Goal: Information Seeking & Learning: Compare options

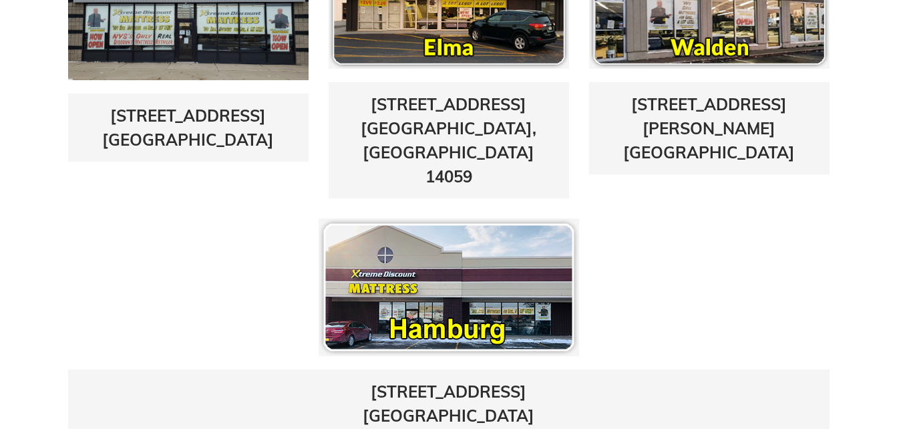
scroll to position [775, 0]
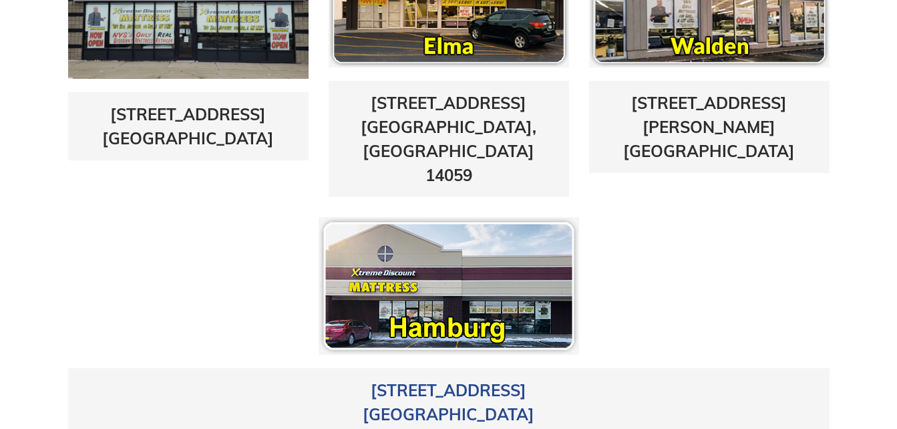
click at [433, 380] on link "4405 Milestrip Road Hamburg, NY 14219" at bounding box center [449, 402] width 172 height 44
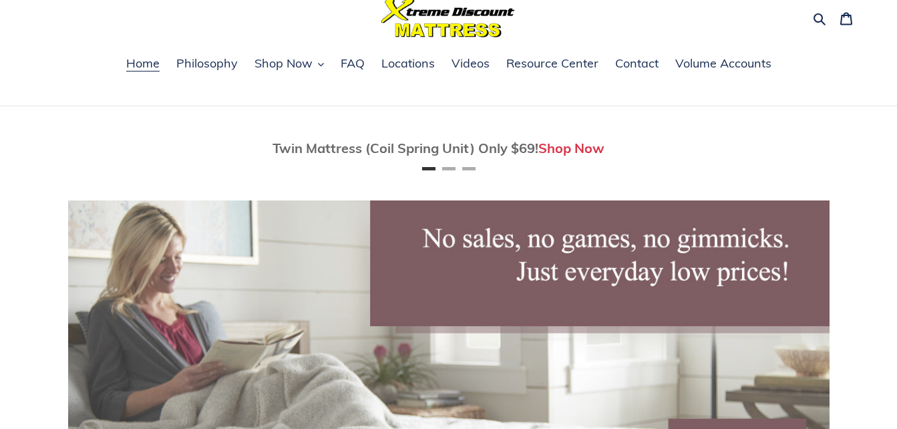
scroll to position [53, 0]
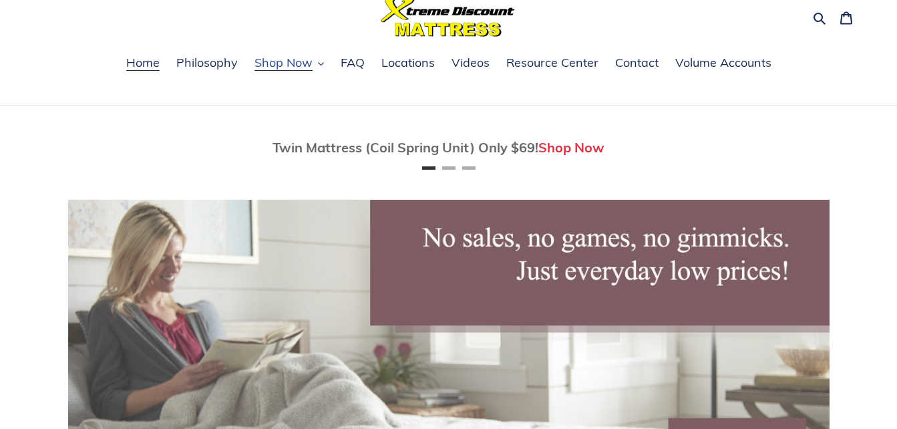
click at [292, 64] on span "Shop Now" at bounding box center [284, 63] width 58 height 16
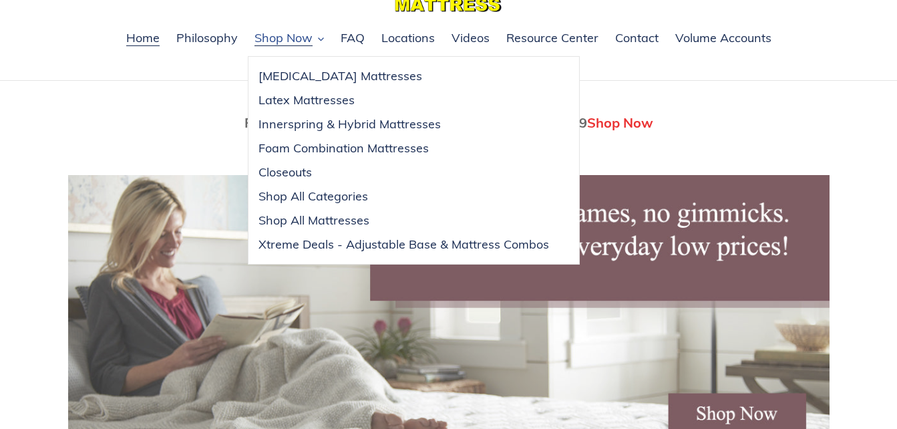
scroll to position [80, 0]
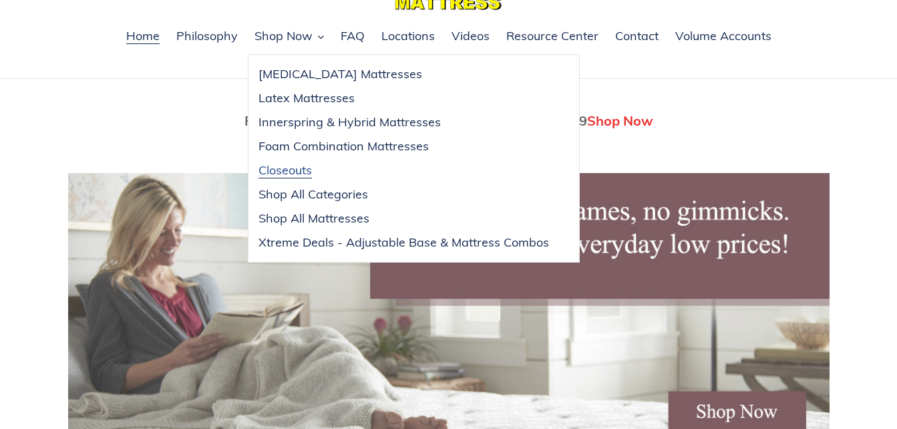
click at [277, 168] on span "Closeouts" at bounding box center [285, 170] width 53 height 16
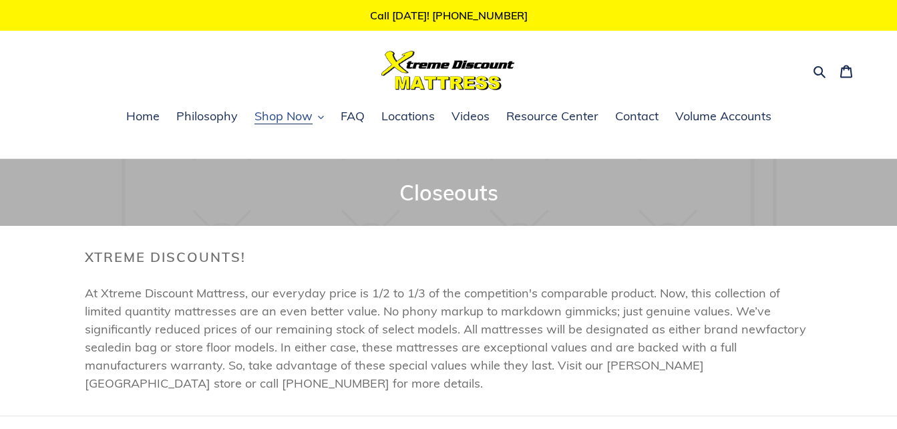
click at [275, 116] on span "Shop Now" at bounding box center [284, 116] width 58 height 16
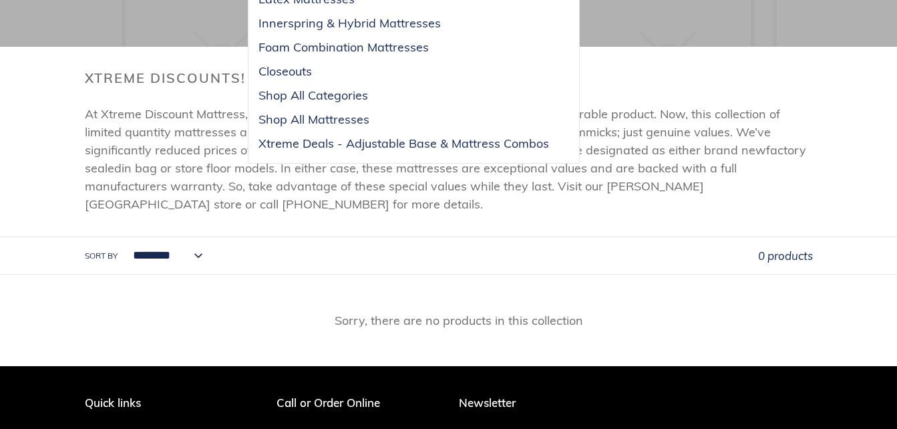
scroll to position [53, 0]
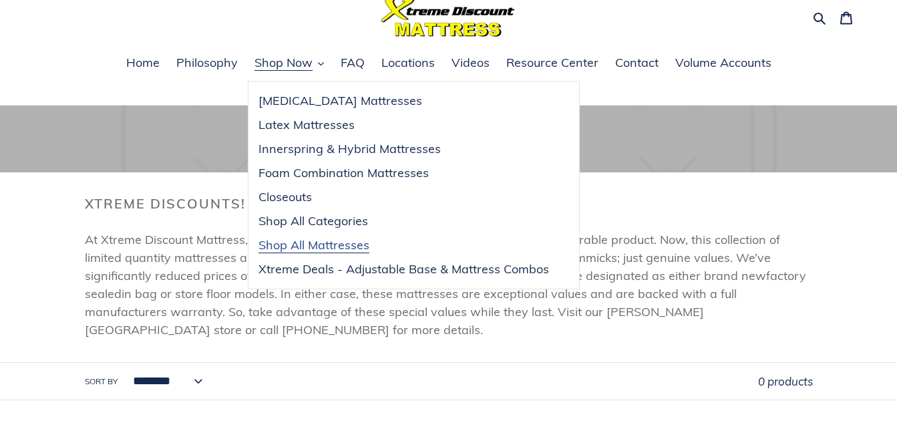
click at [328, 246] on span "Shop All Mattresses" at bounding box center [314, 245] width 111 height 16
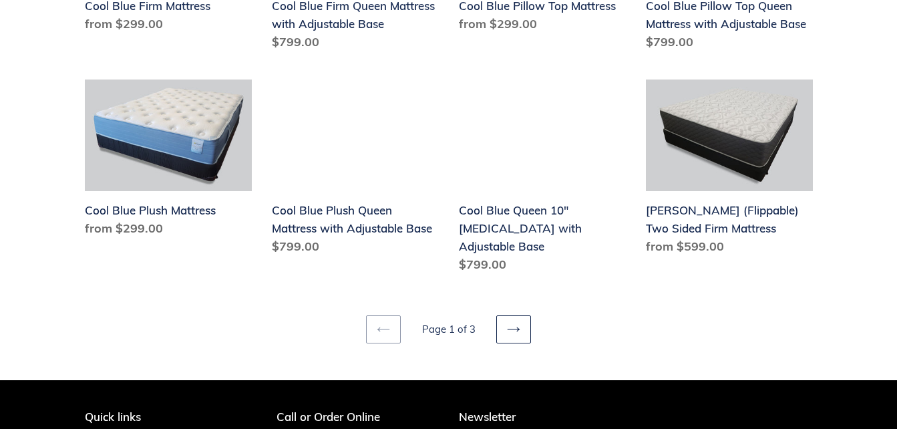
scroll to position [1764, 0]
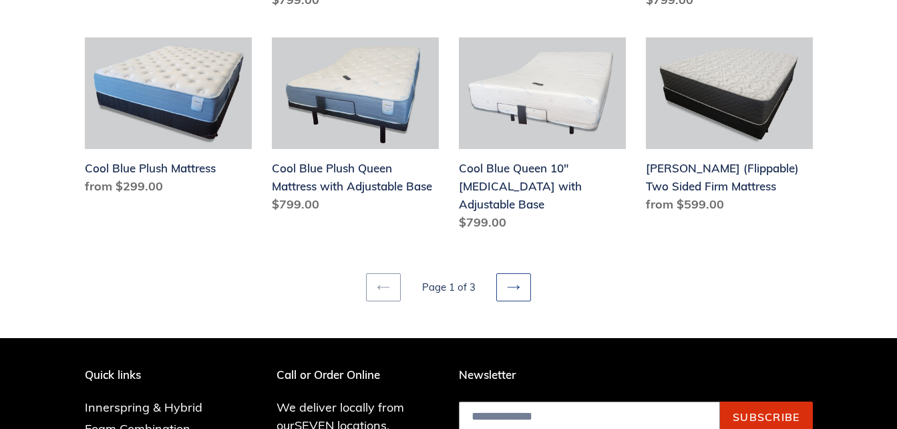
click at [515, 281] on icon at bounding box center [513, 287] width 13 height 13
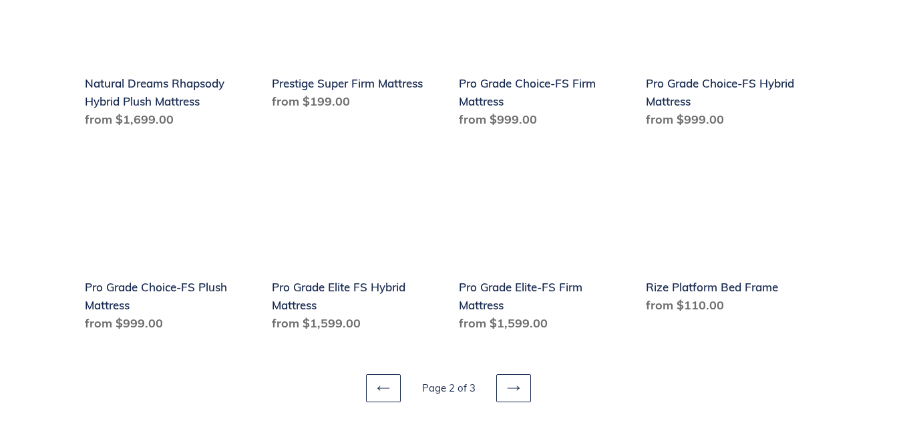
scroll to position [1711, 0]
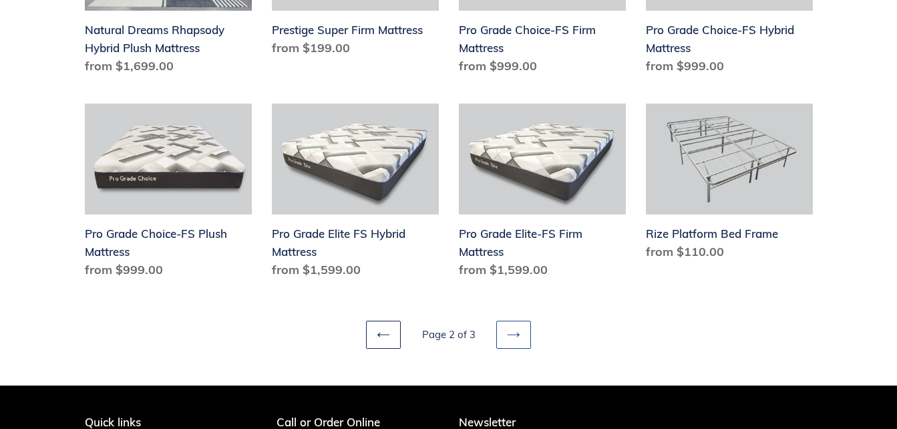
click at [513, 335] on icon at bounding box center [513, 334] width 13 height 13
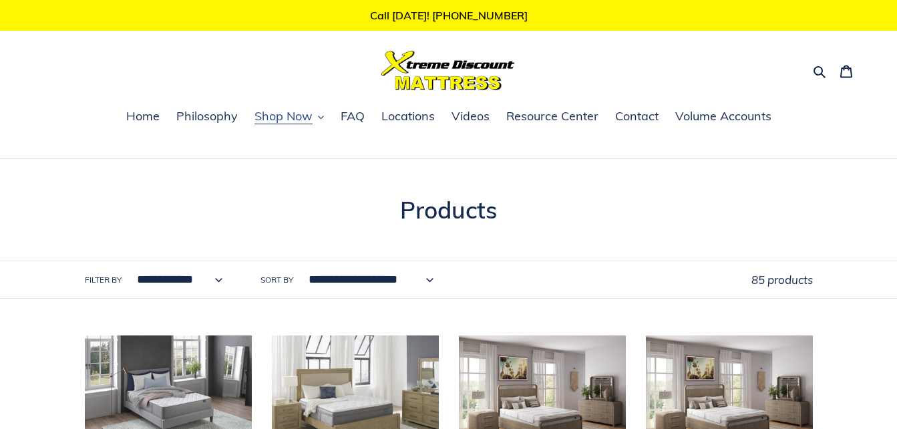
click at [280, 121] on span "Shop Now" at bounding box center [284, 116] width 58 height 16
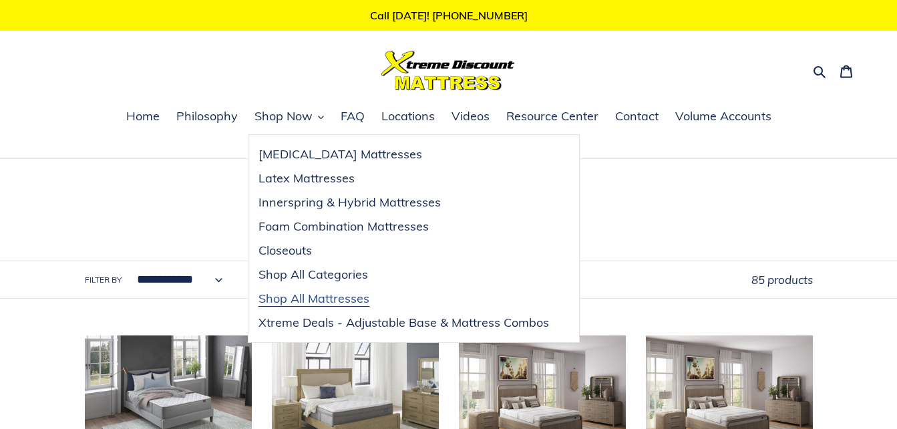
click at [313, 299] on span "Shop All Mattresses" at bounding box center [314, 299] width 111 height 16
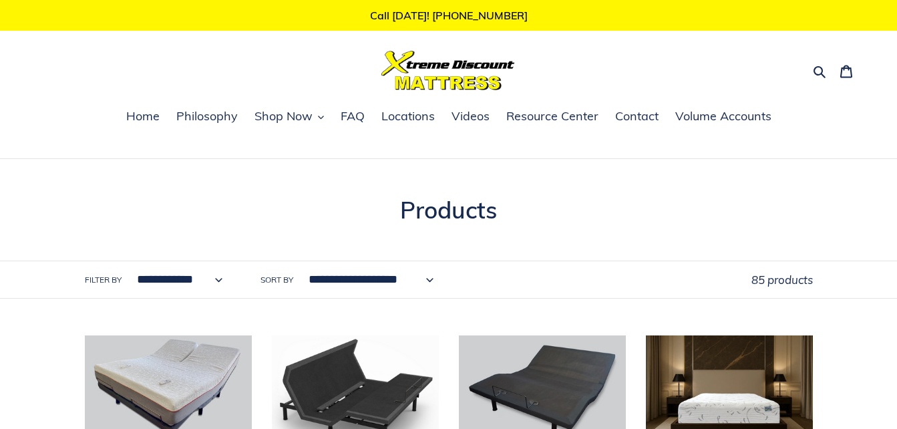
click at [277, 119] on span "Shop Now" at bounding box center [284, 116] width 58 height 16
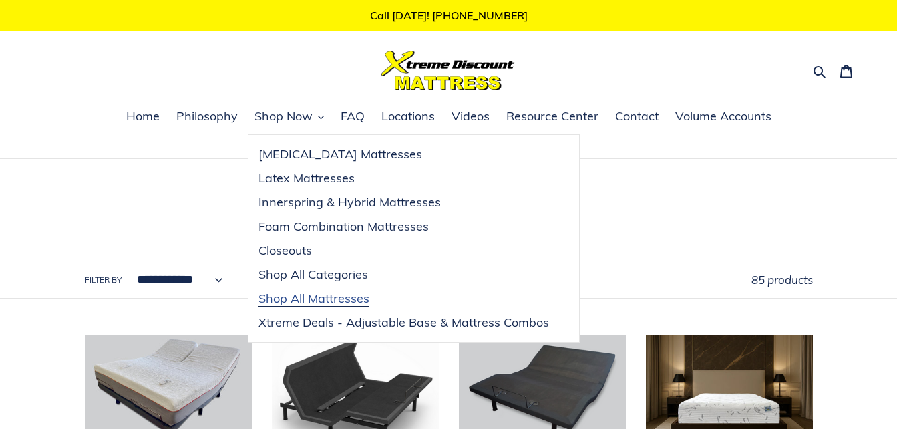
click at [349, 303] on span "Shop All Mattresses" at bounding box center [314, 299] width 111 height 16
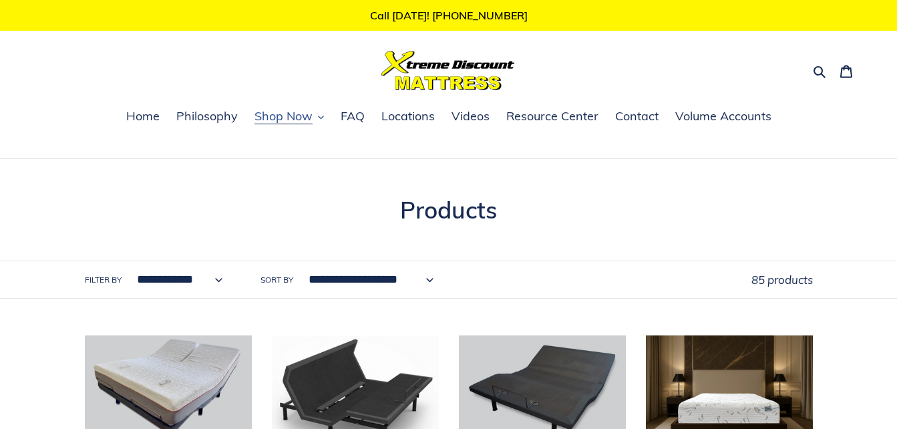
click at [267, 120] on span "Shop Now" at bounding box center [284, 116] width 58 height 16
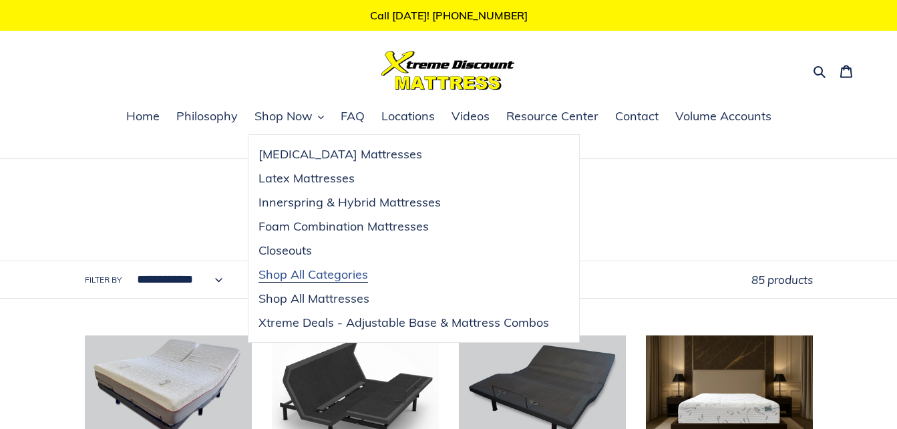
click at [301, 278] on span "Shop All Categories" at bounding box center [314, 275] width 110 height 16
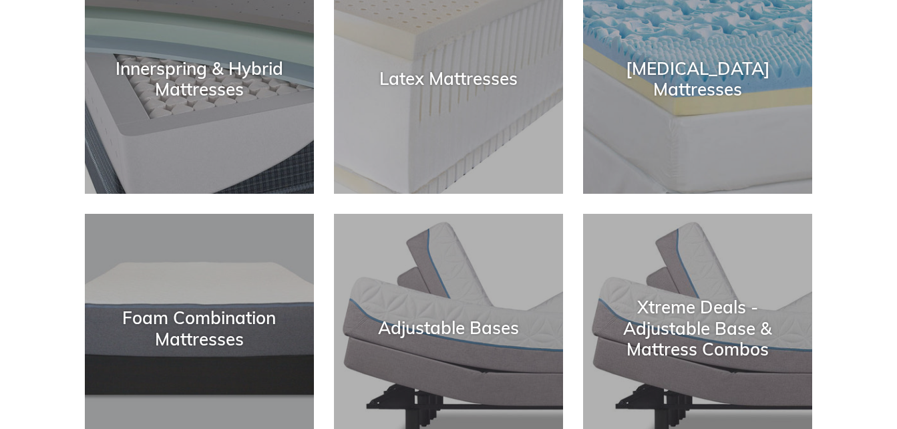
scroll to position [160, 0]
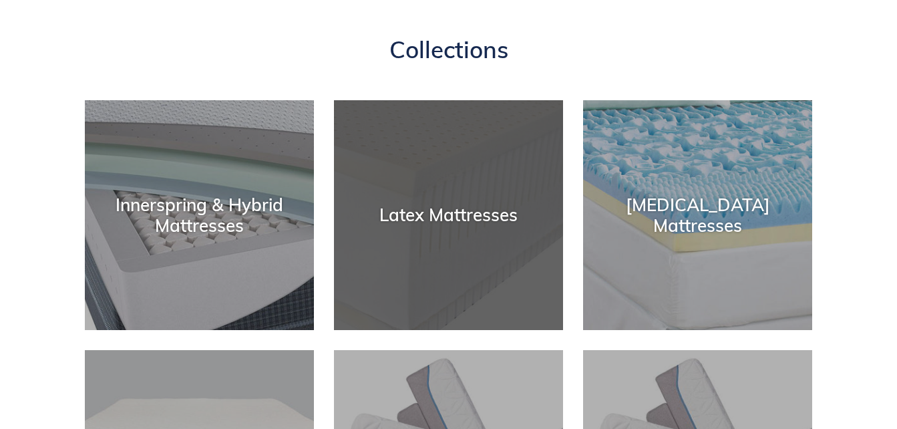
click at [452, 207] on div "Latex Mattresses" at bounding box center [448, 215] width 229 height 21
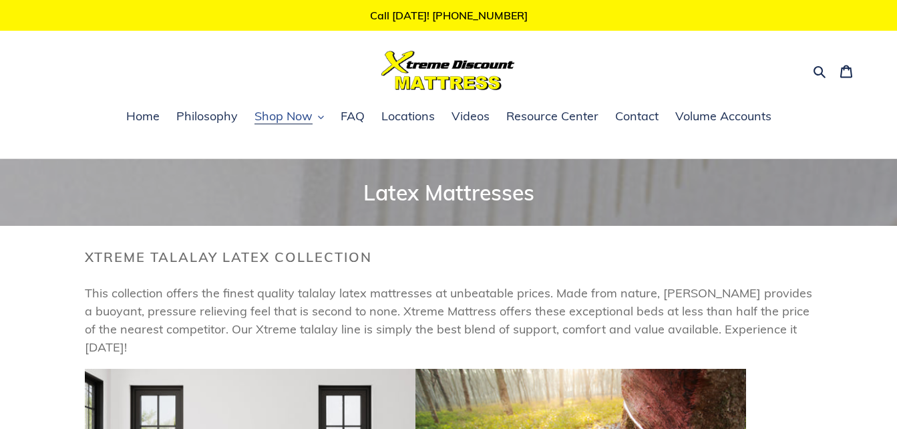
click at [294, 114] on span "Shop Now" at bounding box center [284, 116] width 58 height 16
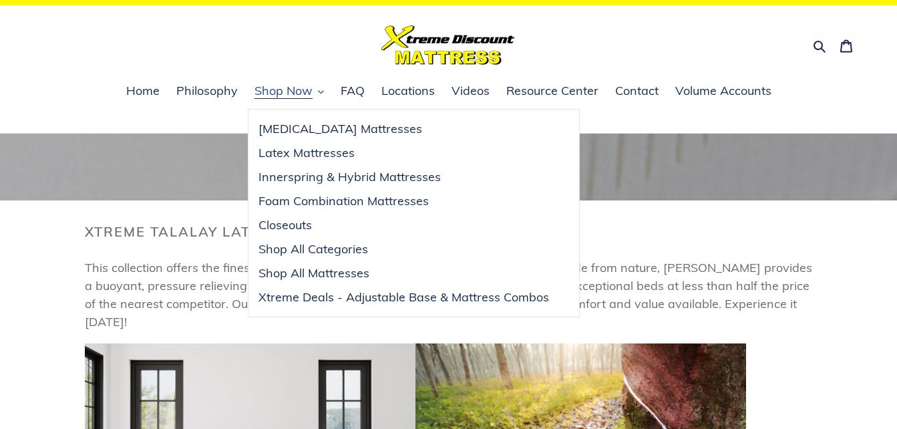
scroll to position [27, 0]
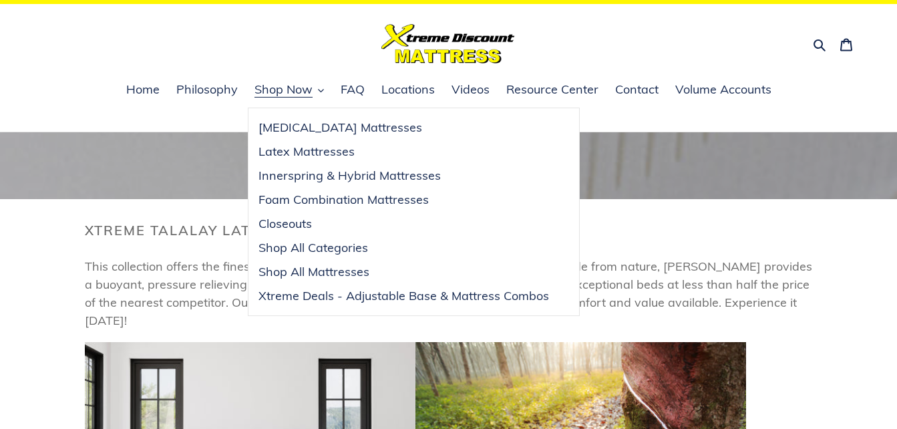
click at [26, 55] on header "Search Cart 0 items Home Philosophy Shop Now Shop Now Menu Shop Now FAQ" at bounding box center [448, 33] width 897 height 59
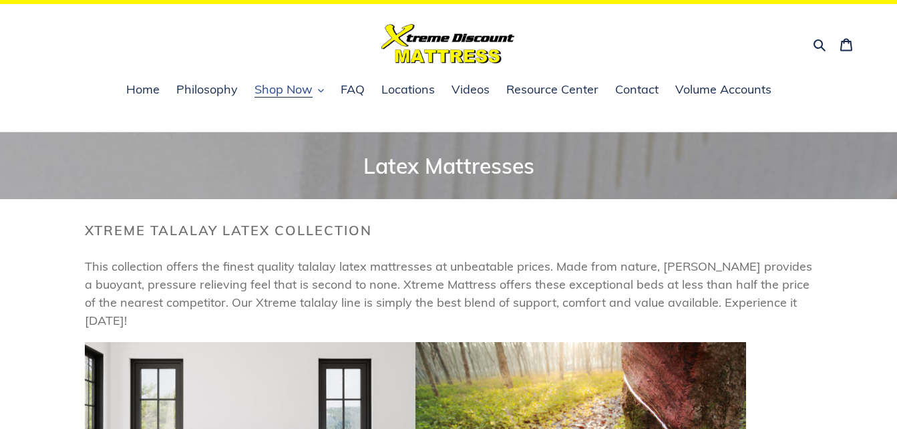
click at [271, 89] on span "Shop Now" at bounding box center [284, 90] width 58 height 16
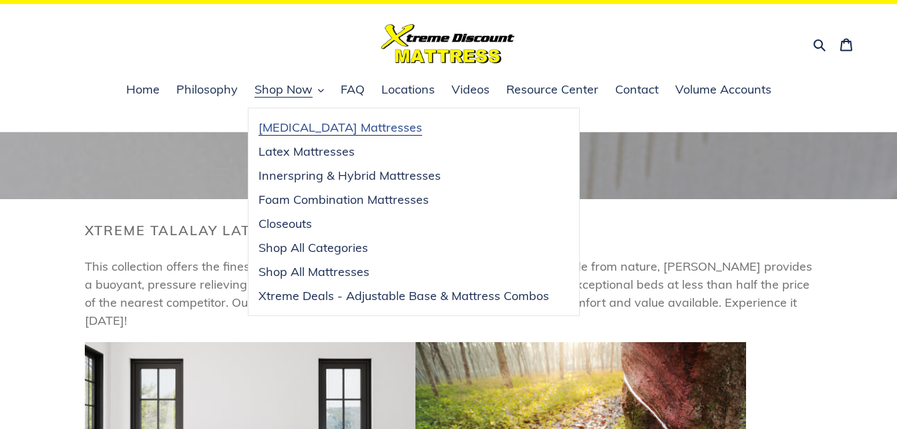
click at [297, 129] on span "[MEDICAL_DATA] Mattresses" at bounding box center [341, 128] width 164 height 16
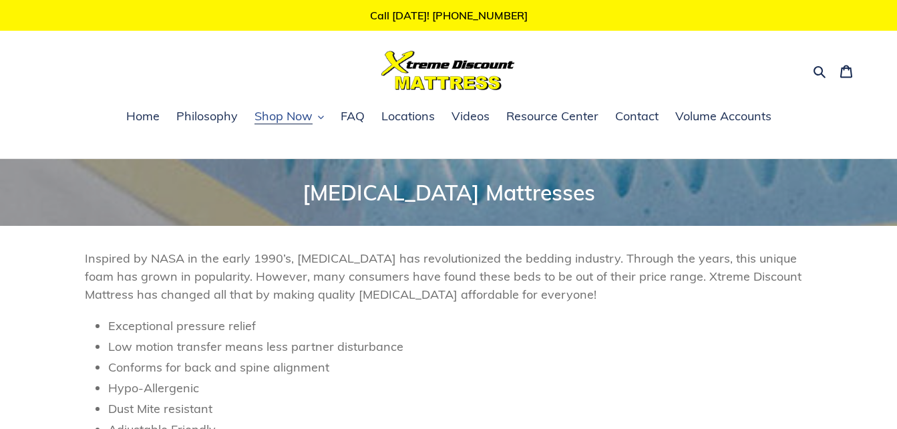
click at [277, 116] on span "Shop Now" at bounding box center [284, 116] width 58 height 16
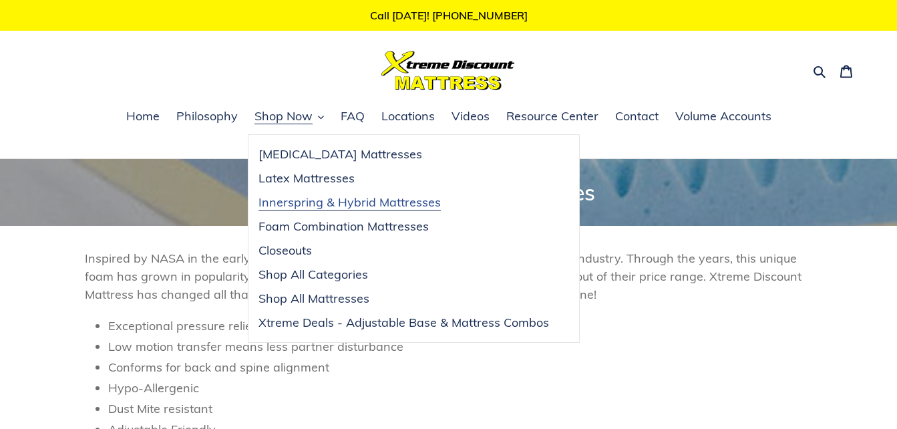
click at [309, 202] on span "Innerspring & Hybrid Mattresses" at bounding box center [350, 202] width 182 height 16
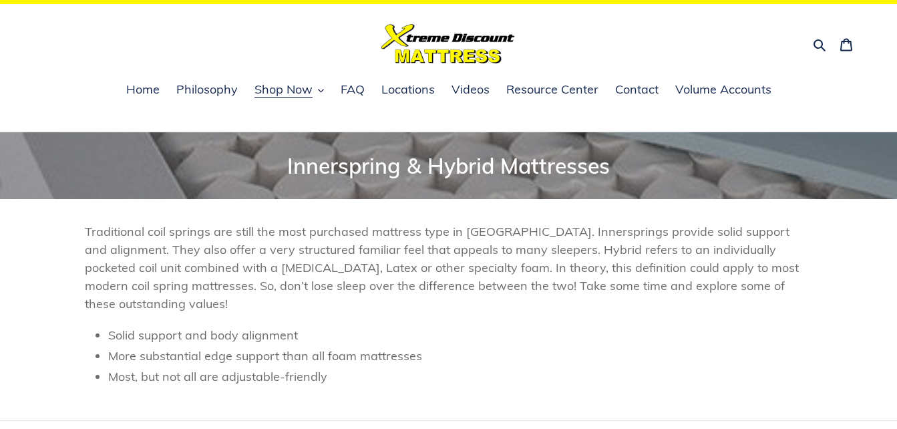
click at [309, 202] on header "Collection: Innerspring & Hybrid Mattresses Traditional coil springs are still …" at bounding box center [448, 295] width 897 height 326
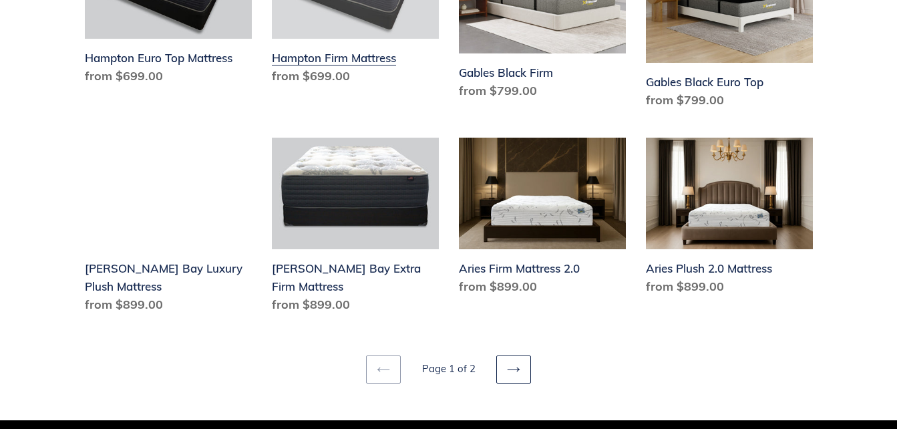
scroll to position [1818, 0]
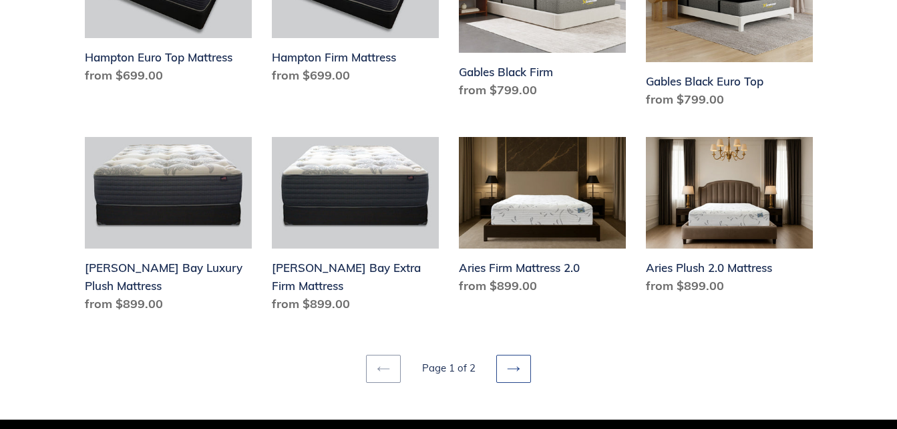
click at [517, 362] on icon at bounding box center [513, 368] width 13 height 13
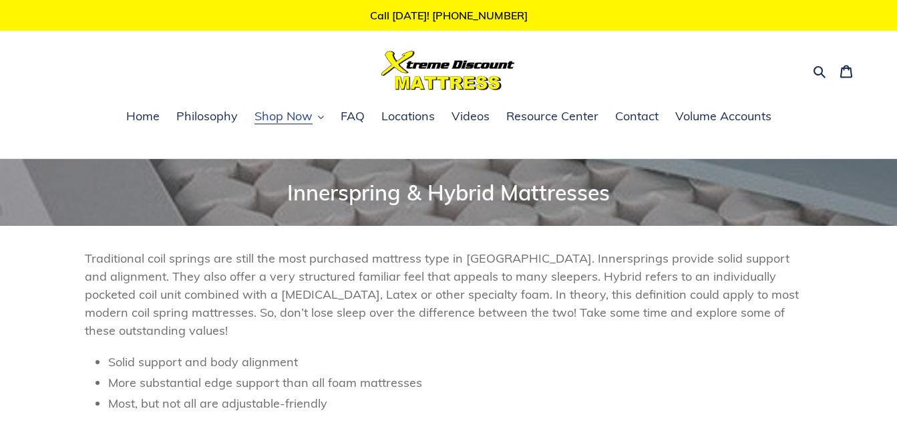
click at [293, 116] on span "Shop Now" at bounding box center [284, 116] width 58 height 16
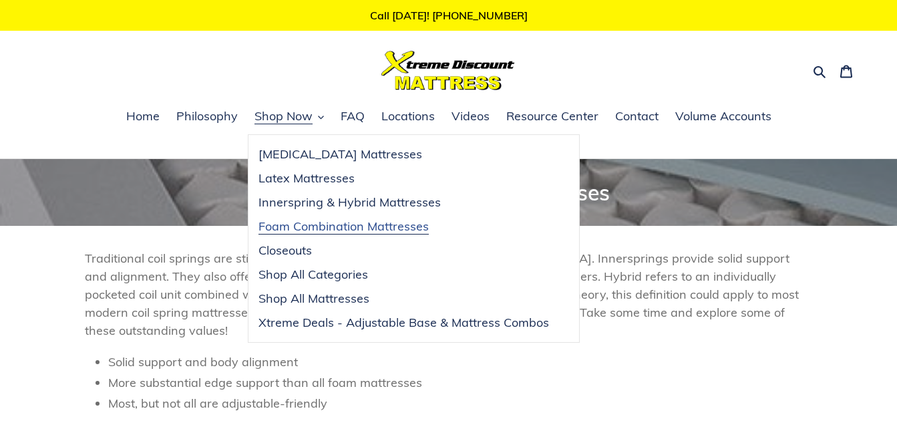
click at [326, 231] on span "Foam Combination Mattresses" at bounding box center [344, 227] width 170 height 16
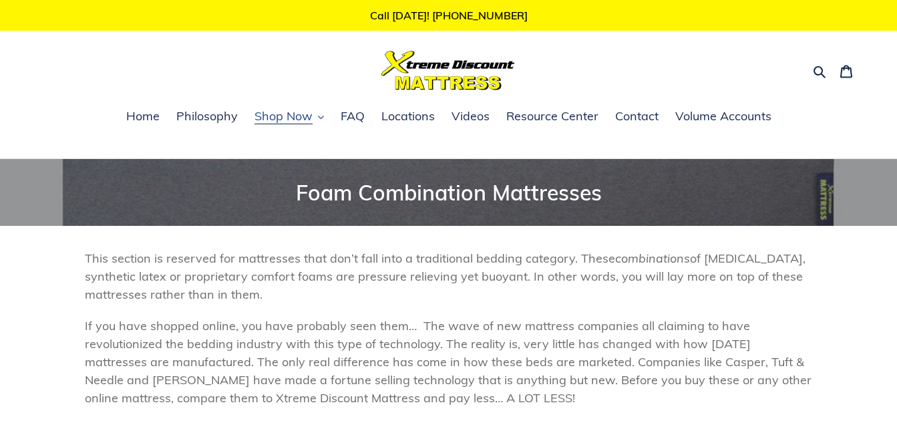
click at [271, 118] on span "Shop Now" at bounding box center [284, 116] width 58 height 16
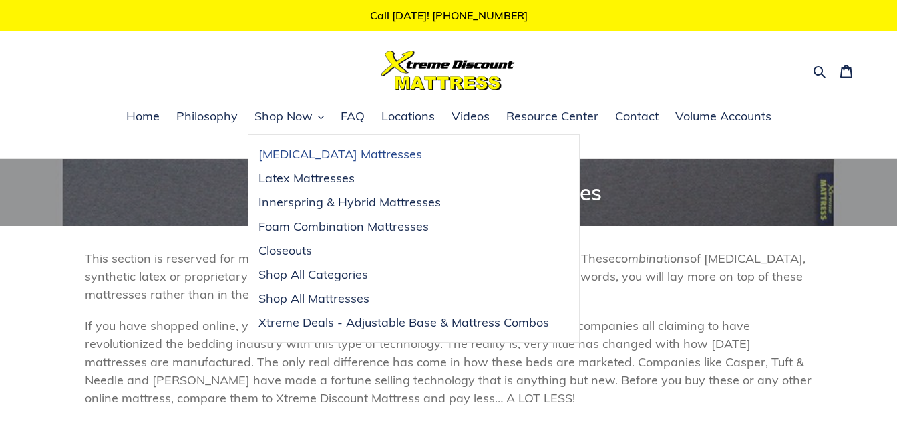
click at [295, 156] on span "[MEDICAL_DATA] Mattresses" at bounding box center [341, 154] width 164 height 16
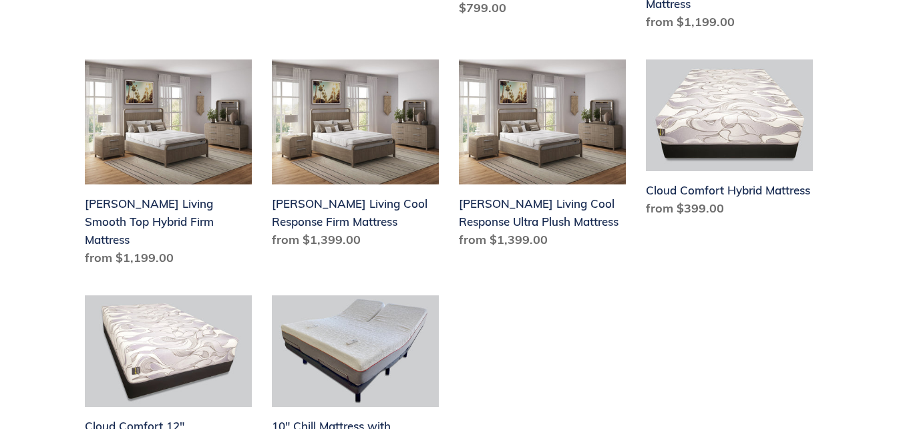
scroll to position [722, 0]
